Goal: Information Seeking & Learning: Learn about a topic

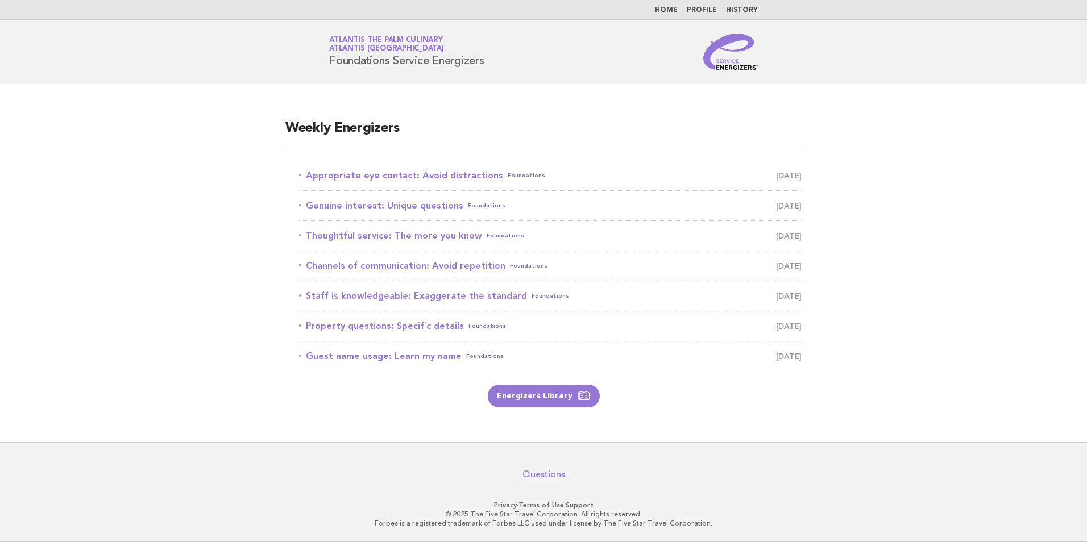
click at [741, 520] on p "Forbes is a registered trademark of Forbes LLC used under license by The Five S…" at bounding box center [544, 523] width 696 height 9
click at [430, 173] on link "Appropriate eye contact: Avoid distractions Foundations September 22" at bounding box center [550, 176] width 502 height 16
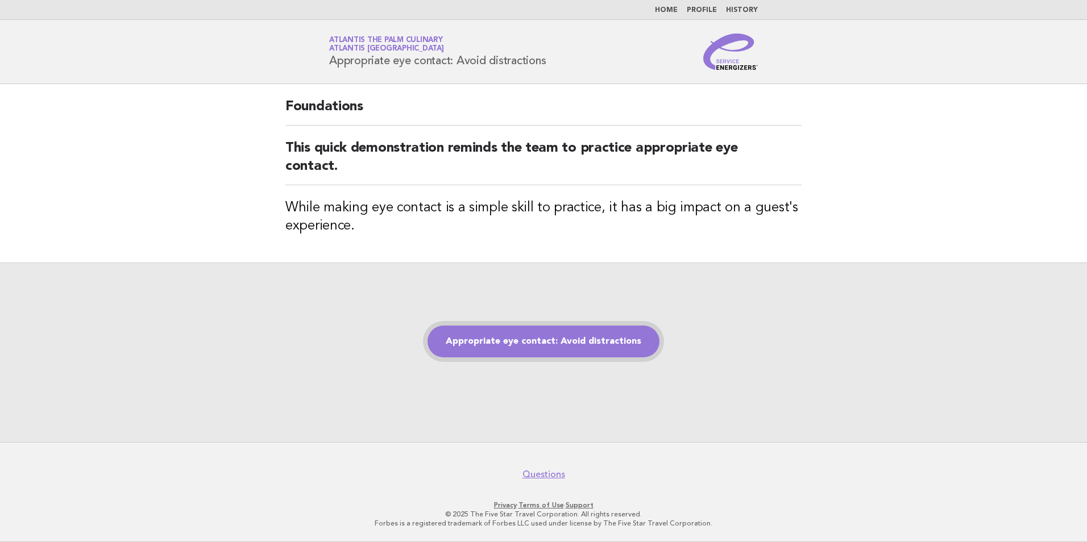
click at [612, 336] on link "Appropriate eye contact: Avoid distractions" at bounding box center [543, 342] width 232 height 32
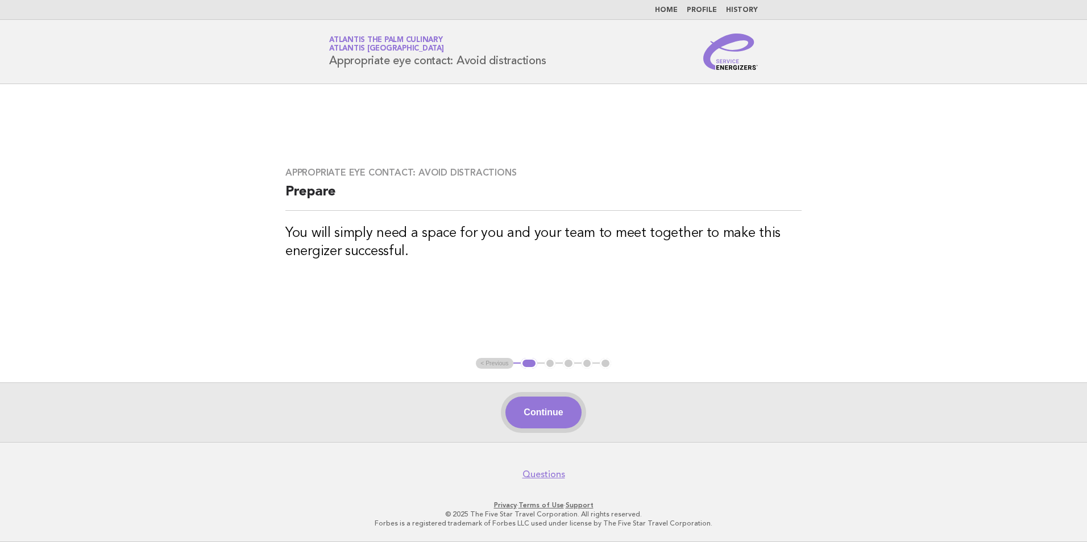
click at [539, 409] on button "Continue" at bounding box center [543, 413] width 76 height 32
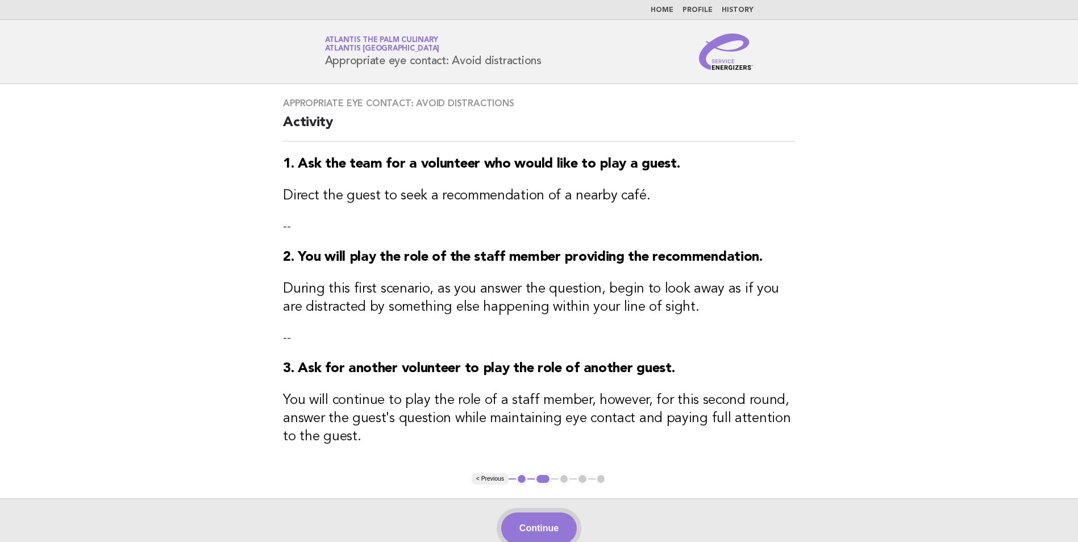
click at [541, 520] on button "Continue" at bounding box center [539, 529] width 76 height 32
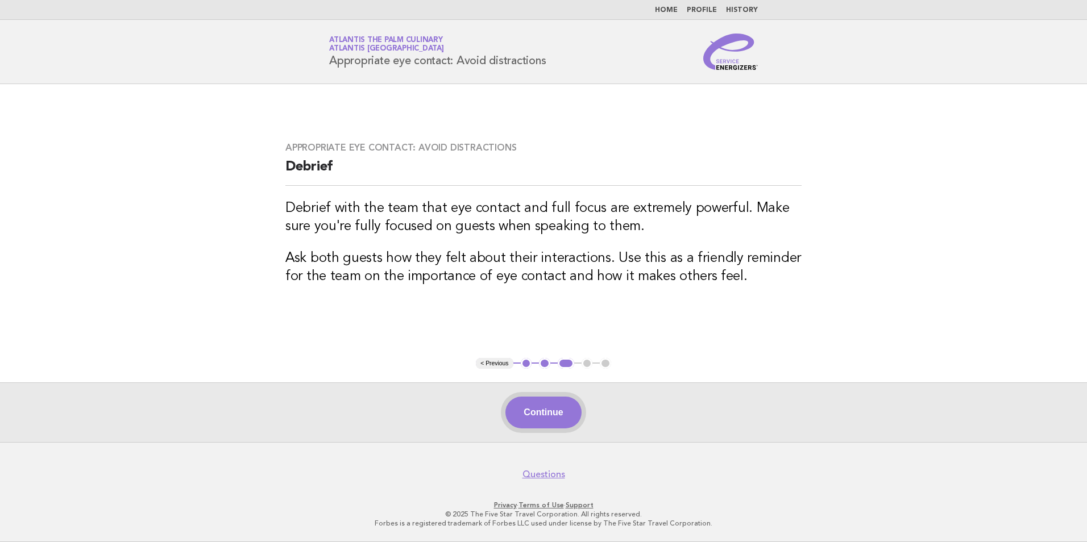
click at [533, 405] on button "Continue" at bounding box center [543, 413] width 76 height 32
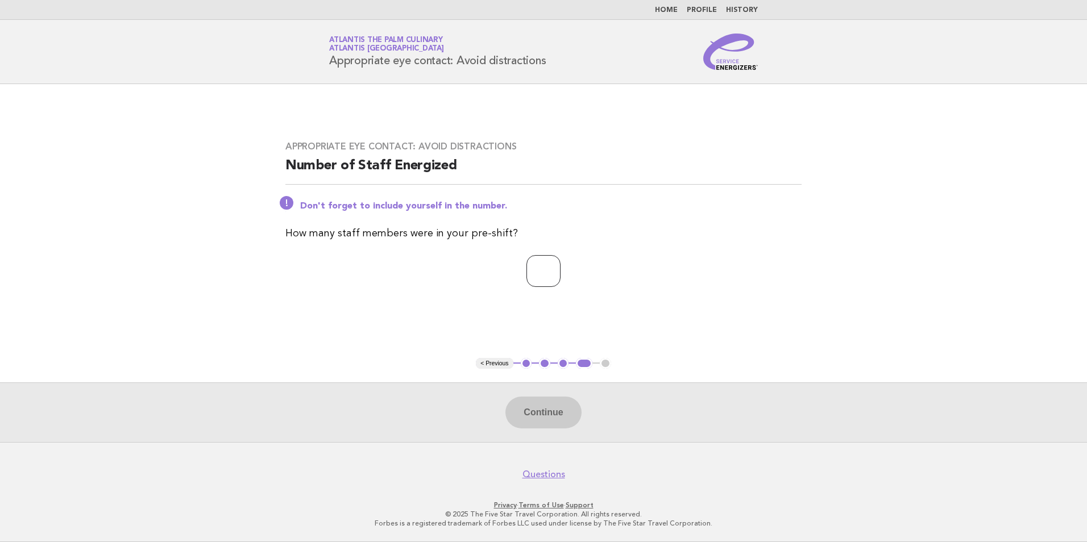
click at [542, 276] on input "number" at bounding box center [543, 271] width 34 height 32
type input "*"
click at [538, 411] on button "Continue" at bounding box center [543, 413] width 76 height 32
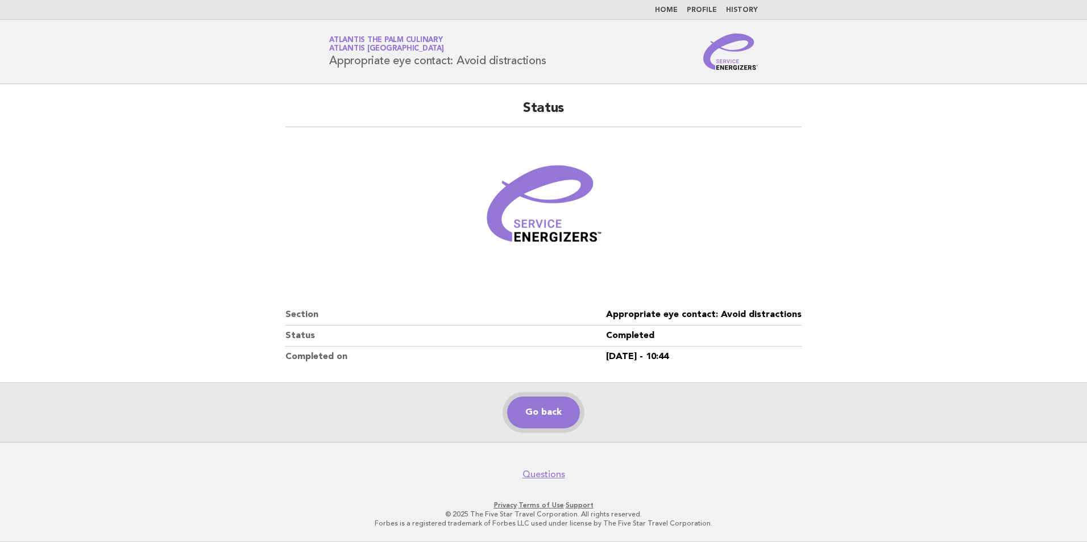
click at [543, 405] on link "Go back" at bounding box center [543, 413] width 73 height 32
